Goal: Check status: Check status

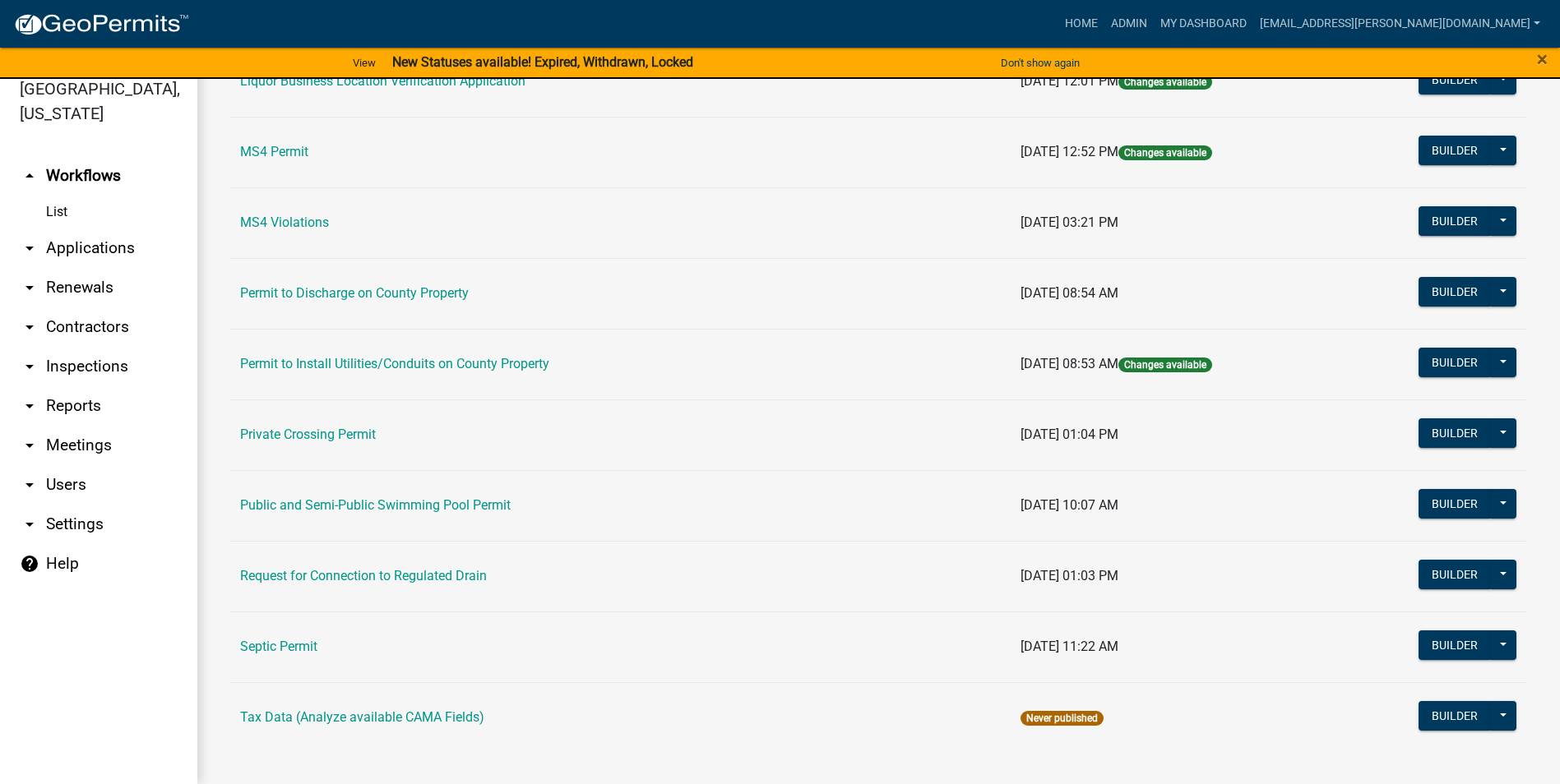
scroll to position [1325, 0]
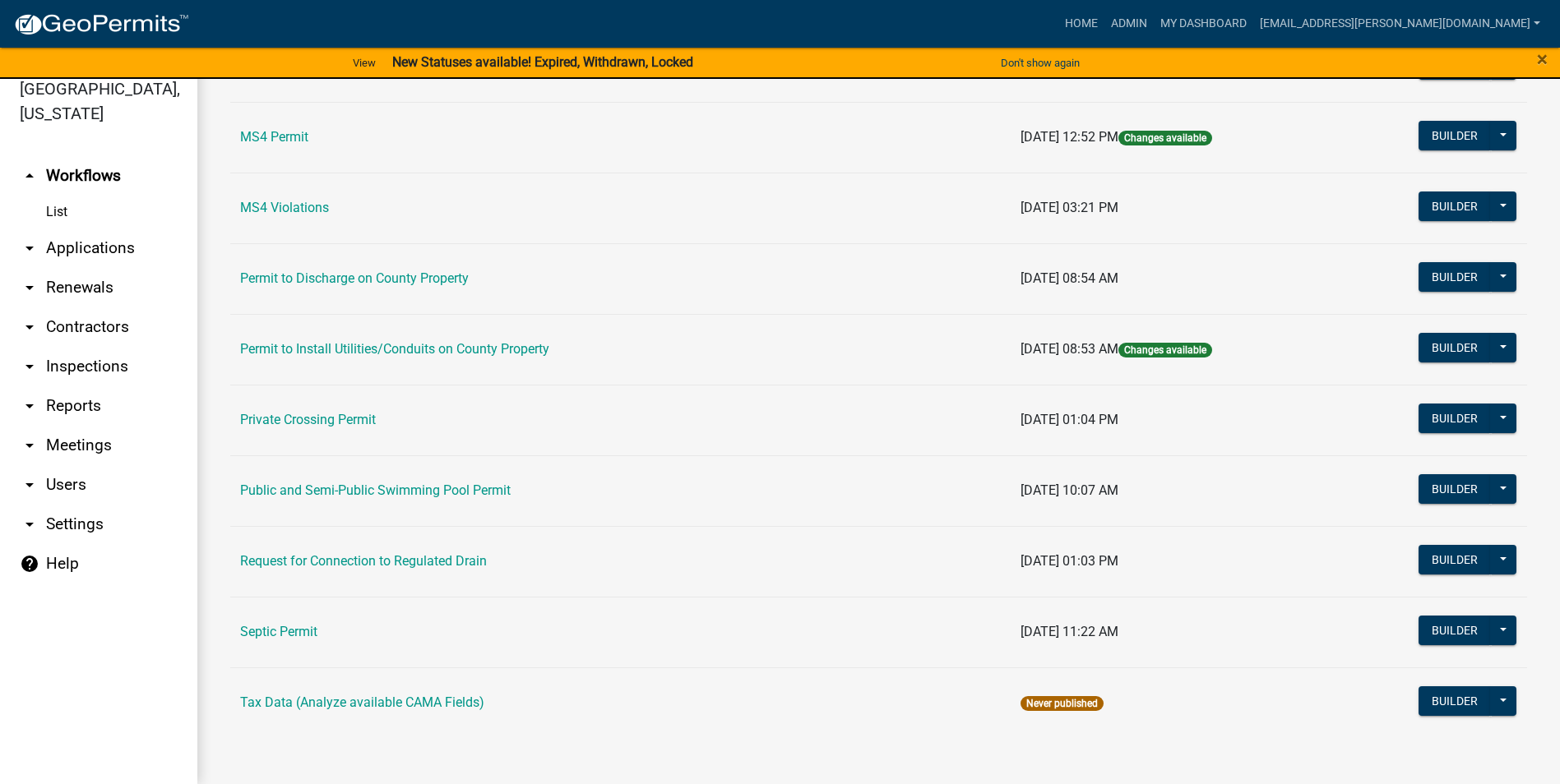
click at [481, 478] on td "Public and Semi-Public Swimming Pool Permit" at bounding box center [620, 491] width 781 height 70
click at [483, 489] on link "Public and Semi-Public Swimming Pool Permit" at bounding box center [375, 491] width 270 height 15
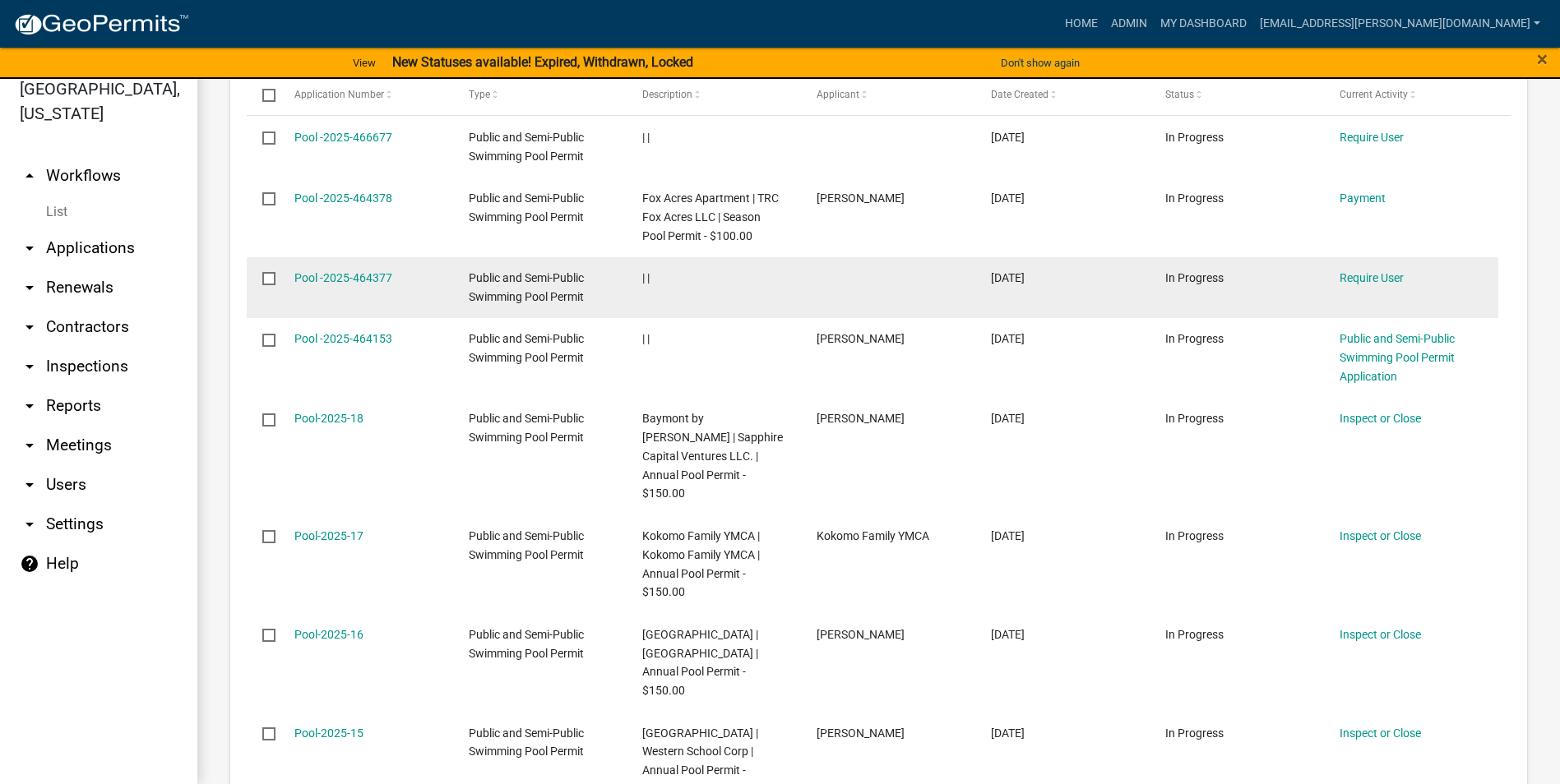
scroll to position [1644, 0]
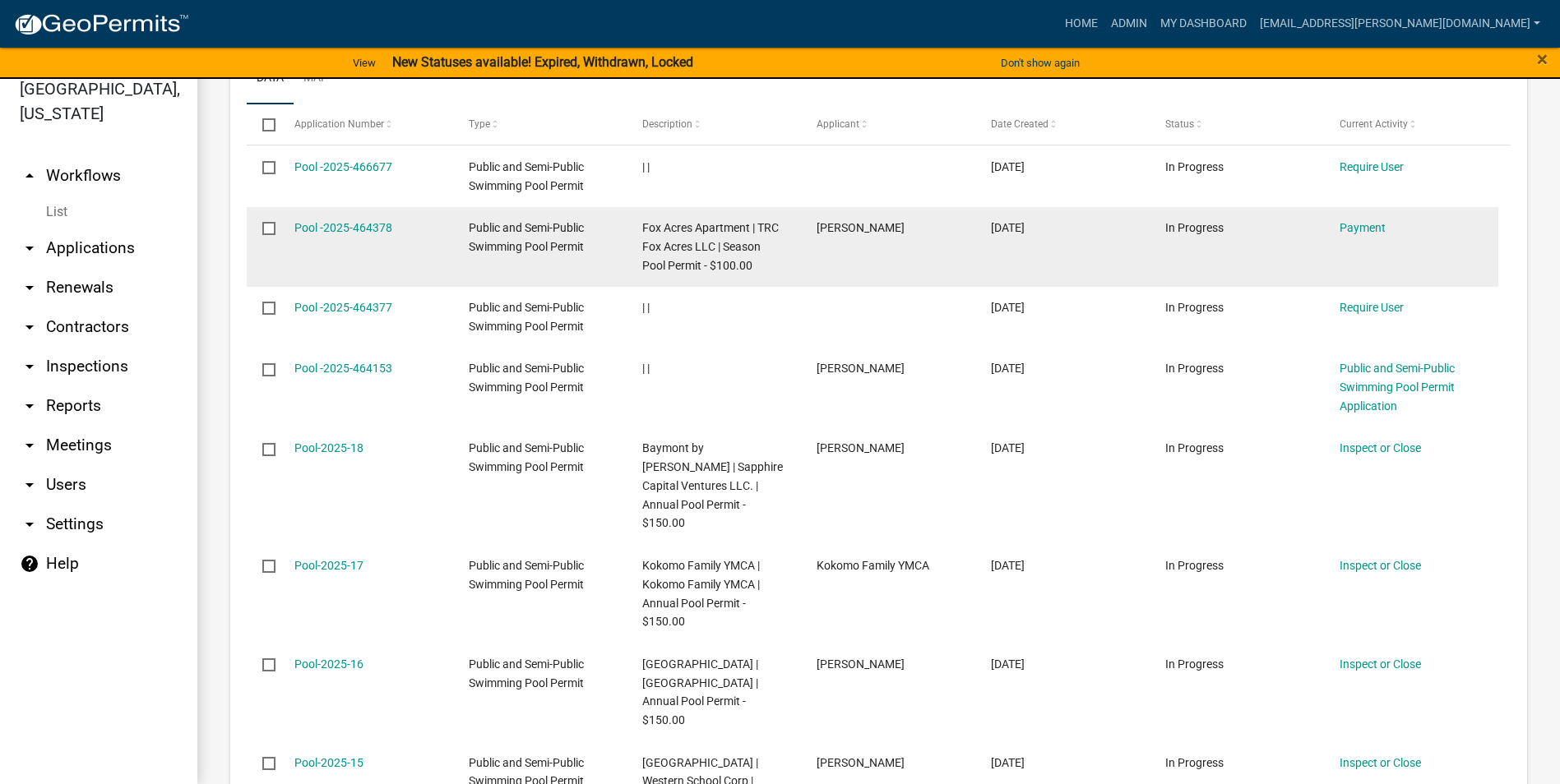
click at [717, 243] on span "Fox Acres Apartment | TRC Fox Acres LLC | Season Pool Permit - $100.00" at bounding box center [710, 246] width 136 height 51
click at [374, 229] on link "Pool -2025-464378" at bounding box center [343, 227] width 98 height 13
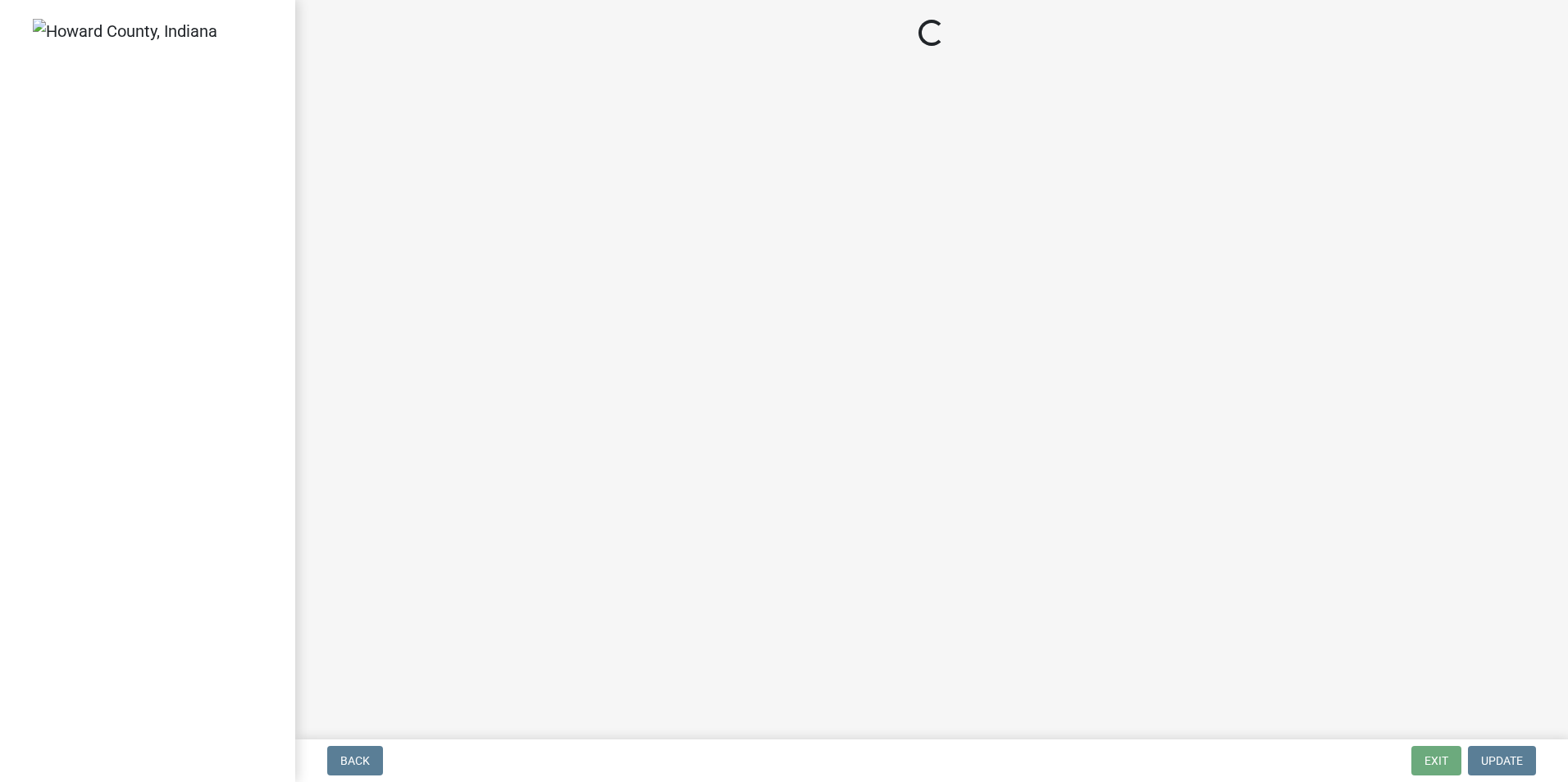
select select "3: 3"
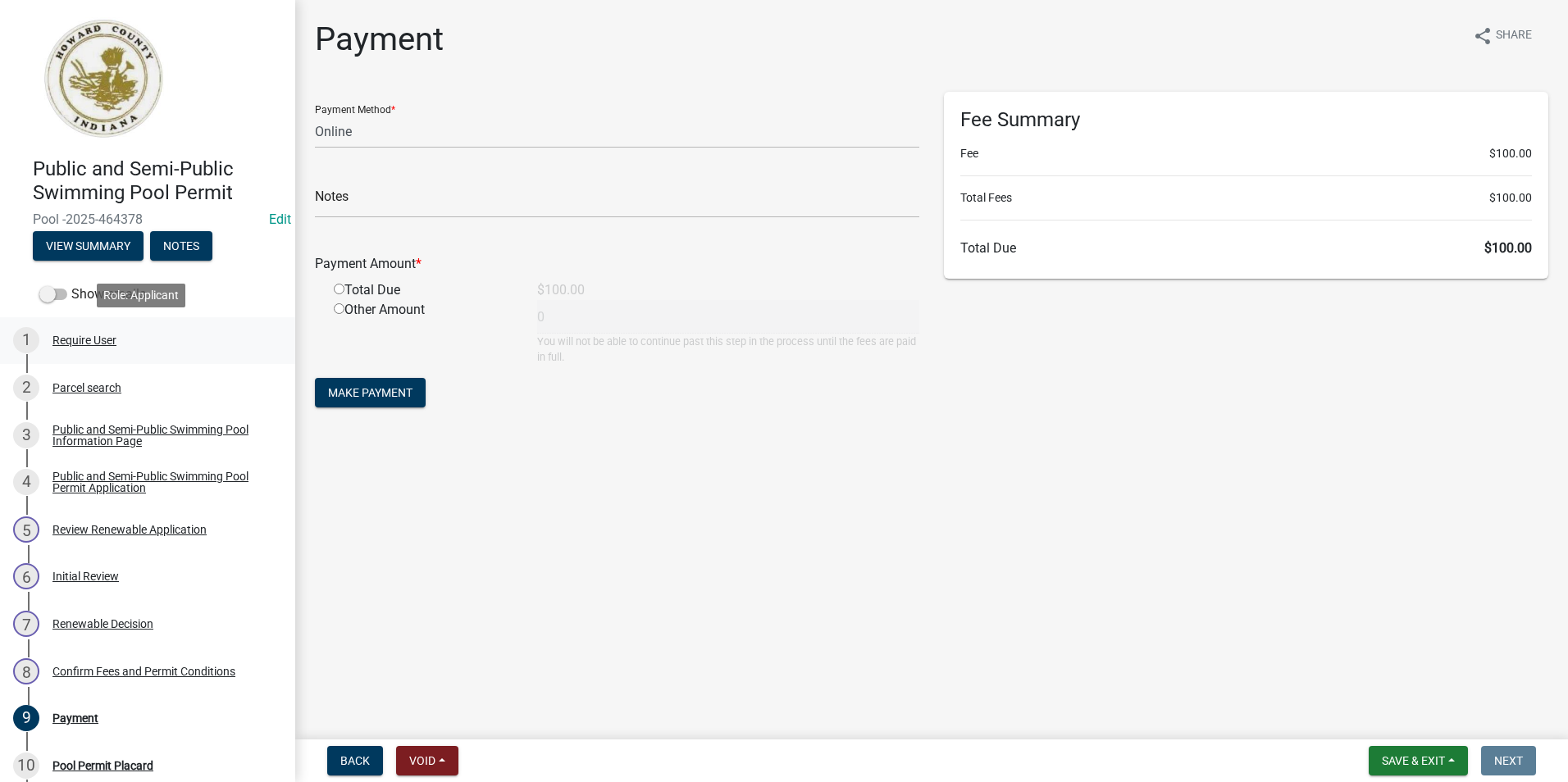
click at [89, 337] on div "Require User" at bounding box center [84, 340] width 64 height 11
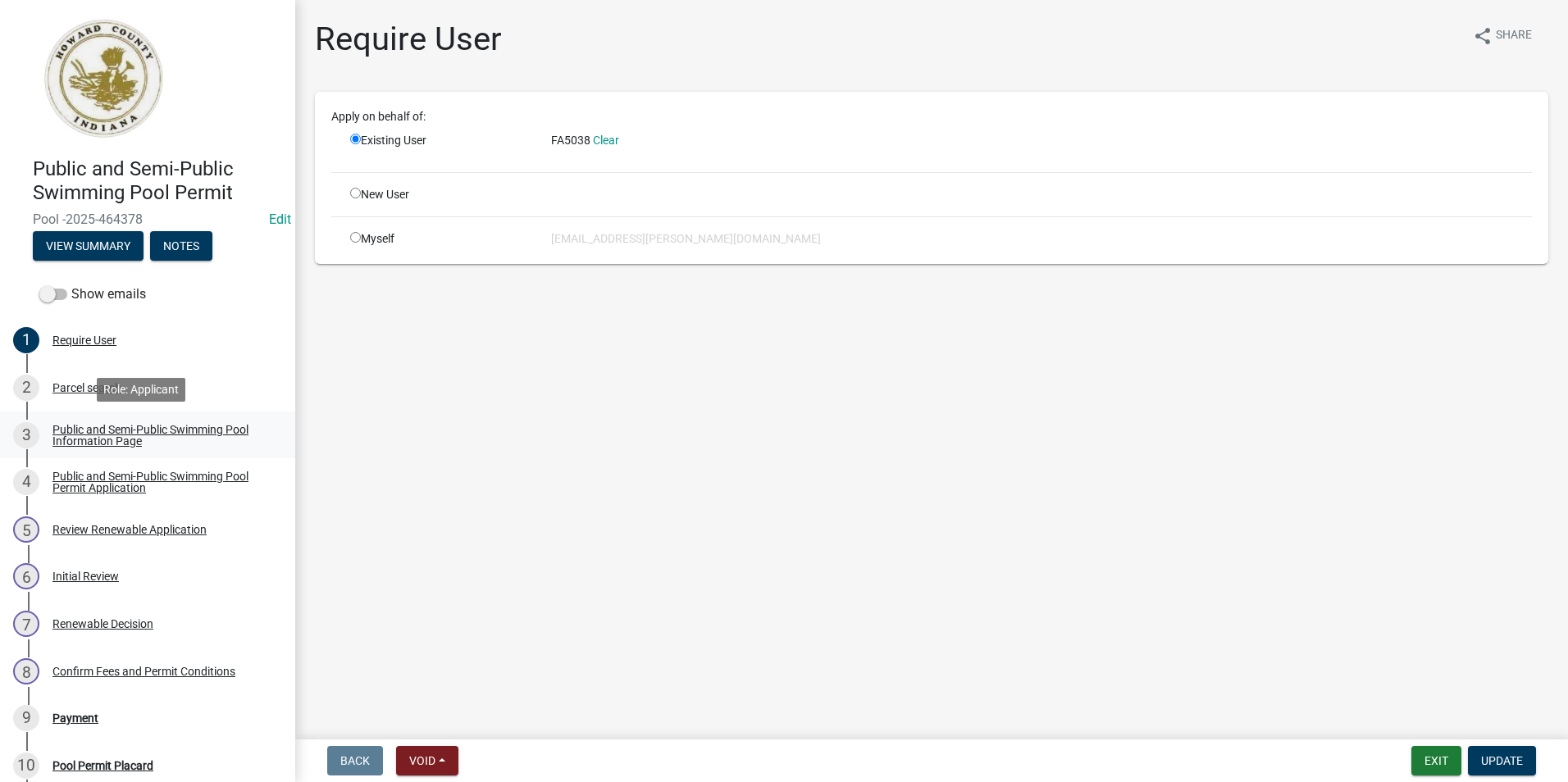
click at [105, 430] on div "Public and Semi-Public Swimming Pool Information Page" at bounding box center [160, 435] width 216 height 23
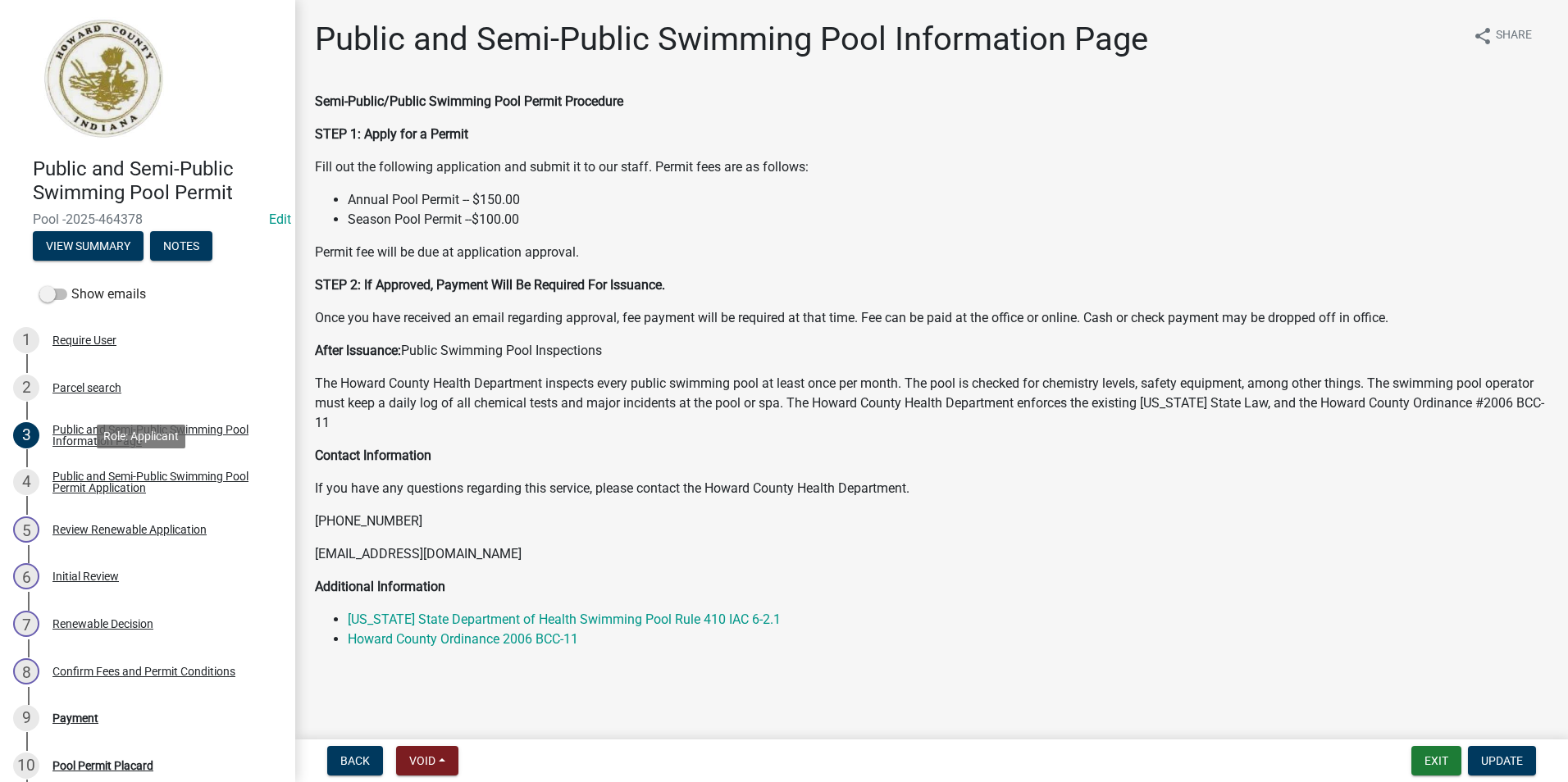
click at [110, 486] on div "Public and Semi-Public Swimming Pool Permit Application" at bounding box center [160, 482] width 216 height 23
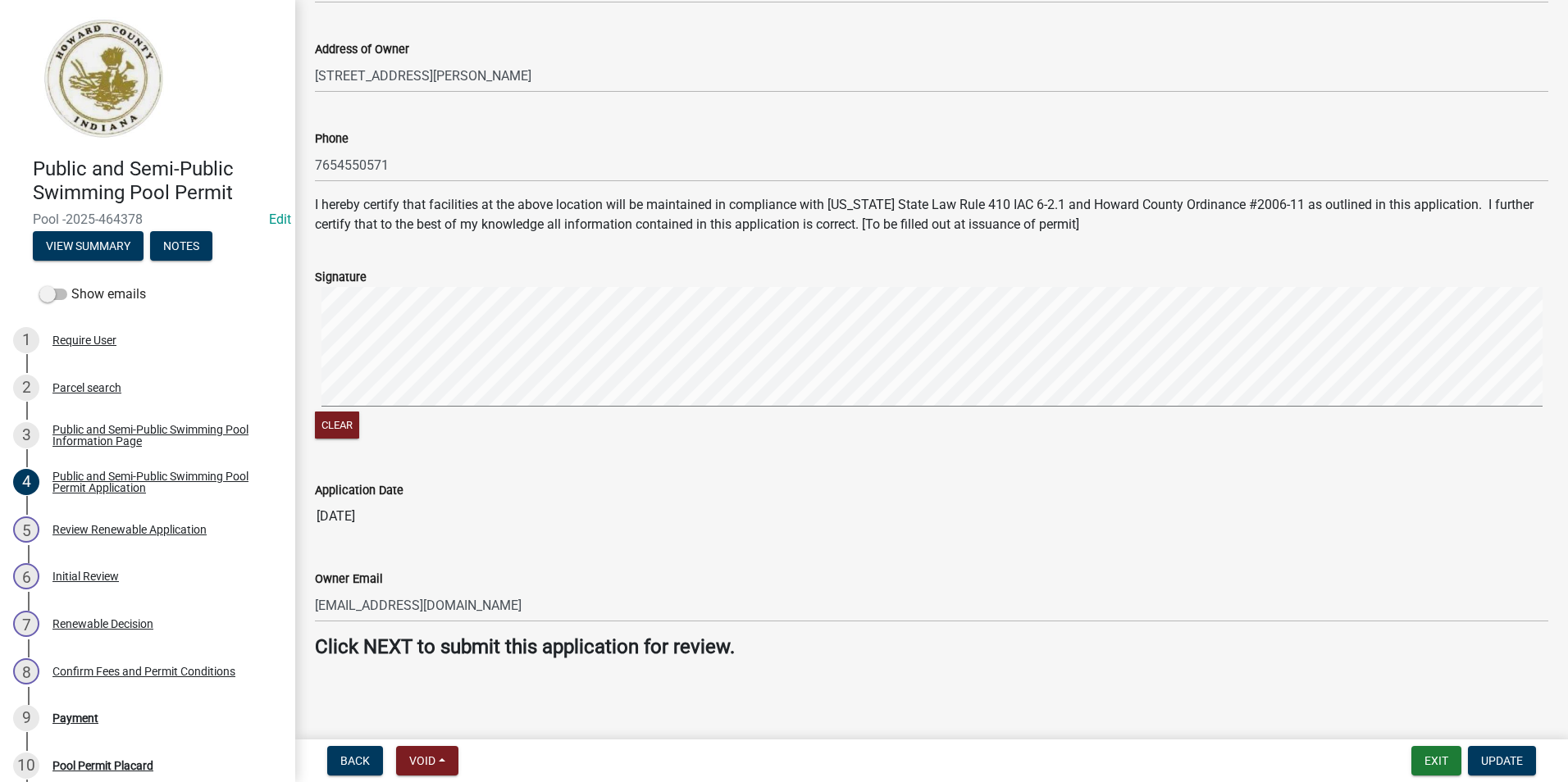
scroll to position [741, 0]
